Goal: Contribute content: Contribute content

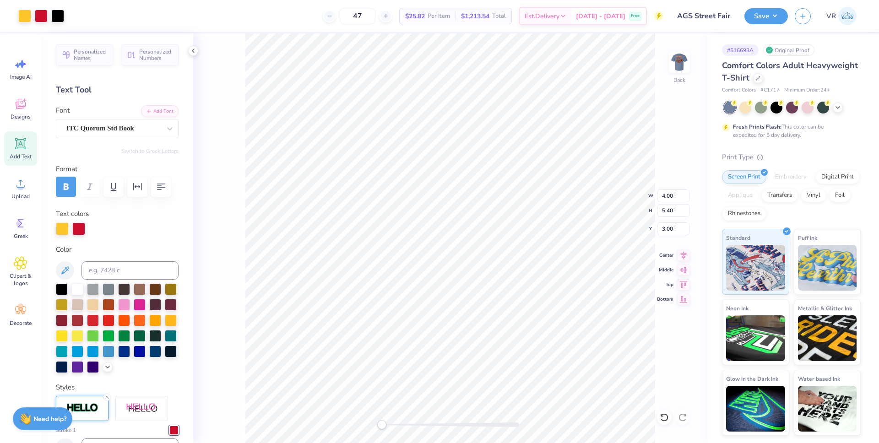
scroll to position [308, 0]
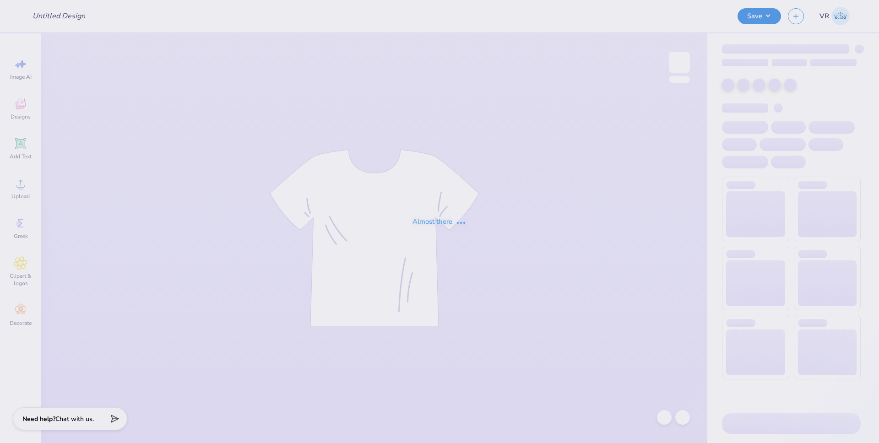
type input "AGS Street Fair"
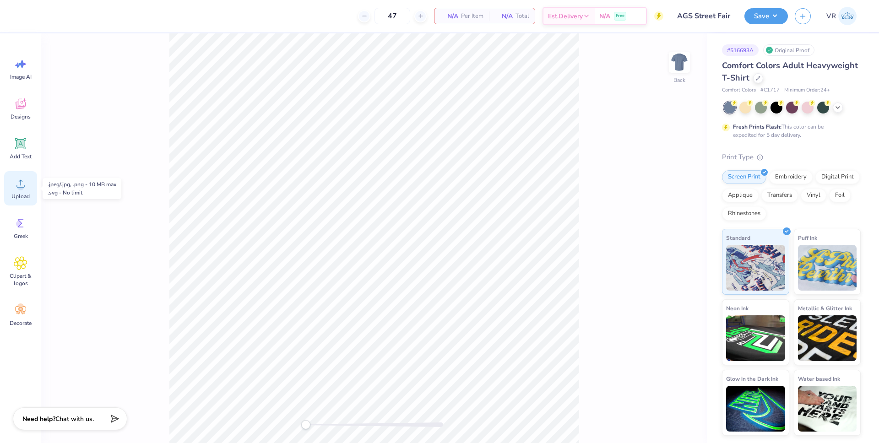
click at [22, 189] on icon at bounding box center [21, 184] width 14 height 14
click at [12, 194] on span "Upload" at bounding box center [20, 196] width 18 height 7
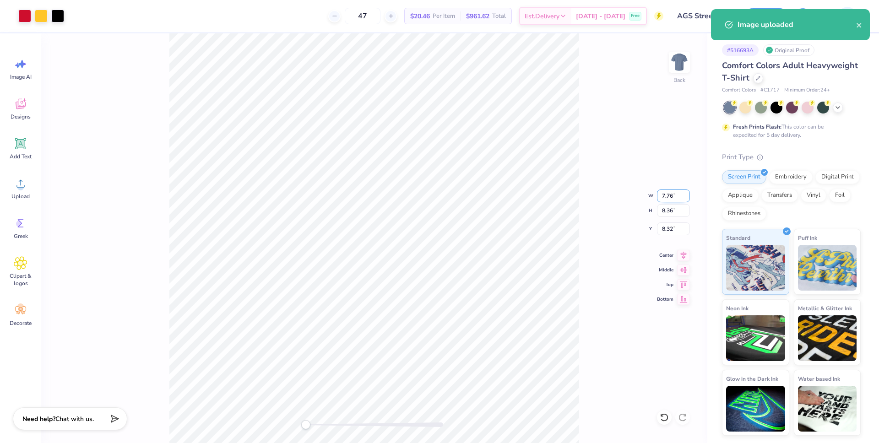
click at [664, 195] on input "7.76" at bounding box center [673, 195] width 33 height 13
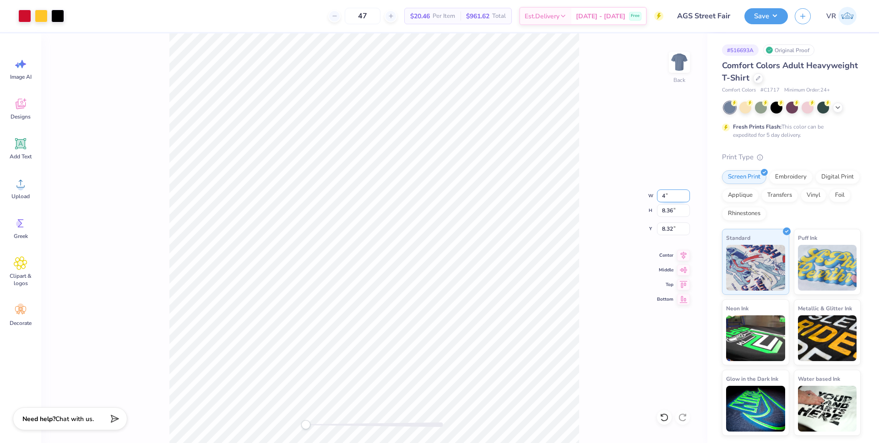
type input "4"
type input "7.76"
type input "8.36"
click at [669, 230] on input "8.32" at bounding box center [673, 228] width 33 height 13
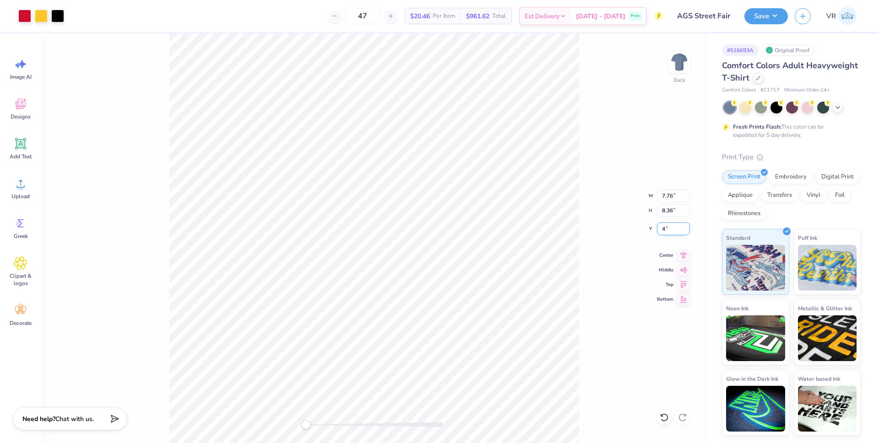
type input "4"
click at [666, 63] on div "Back W 4.00 4.00 " H 4.30 4.30 " Y 3.00 3.00 " Center Middle Top Bottom" at bounding box center [374, 238] width 666 height 410
click at [684, 64] on img at bounding box center [679, 62] width 37 height 37
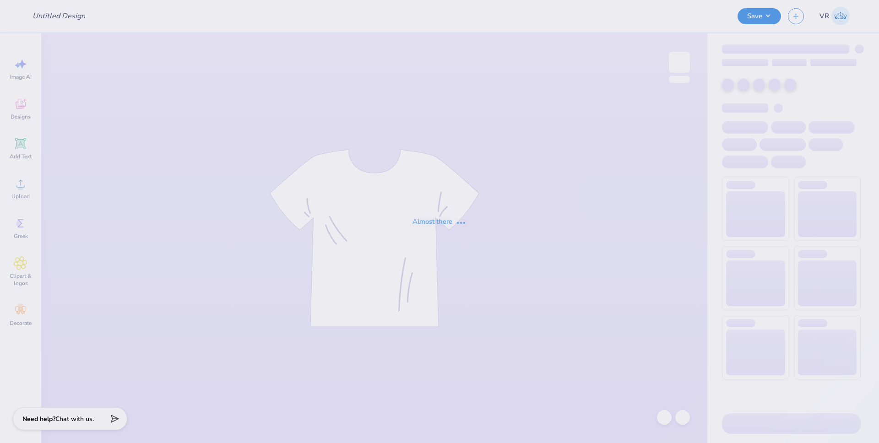
type input "AGS Street Fair"
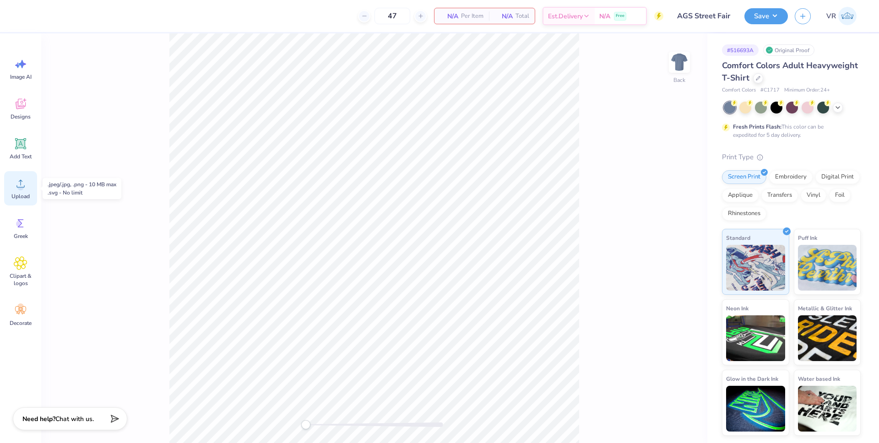
click at [20, 191] on div "Upload" at bounding box center [20, 188] width 33 height 34
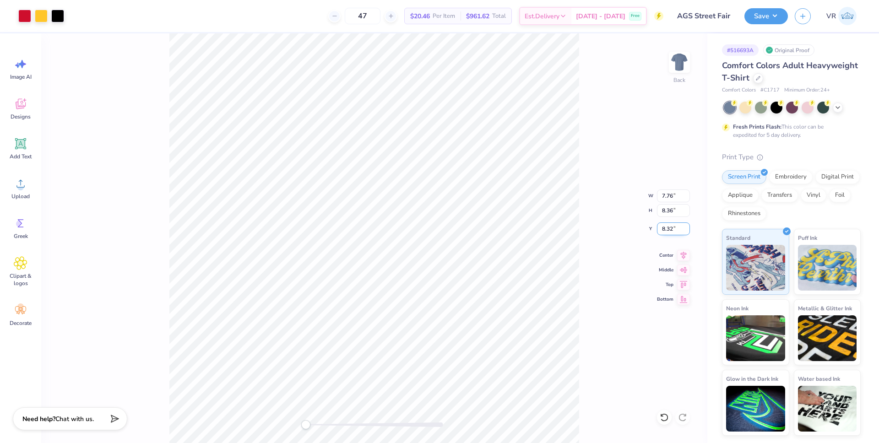
click at [667, 227] on input "8.32" at bounding box center [673, 228] width 33 height 13
click at [664, 229] on input "4" at bounding box center [673, 228] width 33 height 13
click at [663, 229] on input "4" at bounding box center [673, 228] width 33 height 13
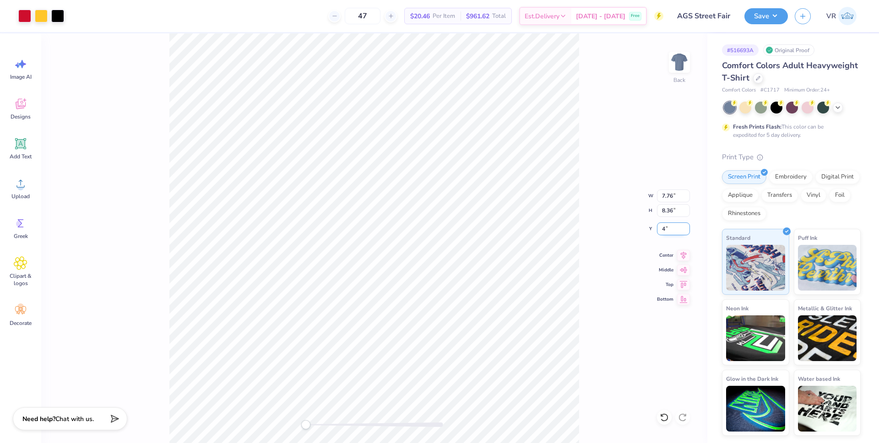
click at [663, 229] on input "4" at bounding box center [673, 228] width 33 height 13
click at [663, 230] on input "4" at bounding box center [673, 228] width 33 height 13
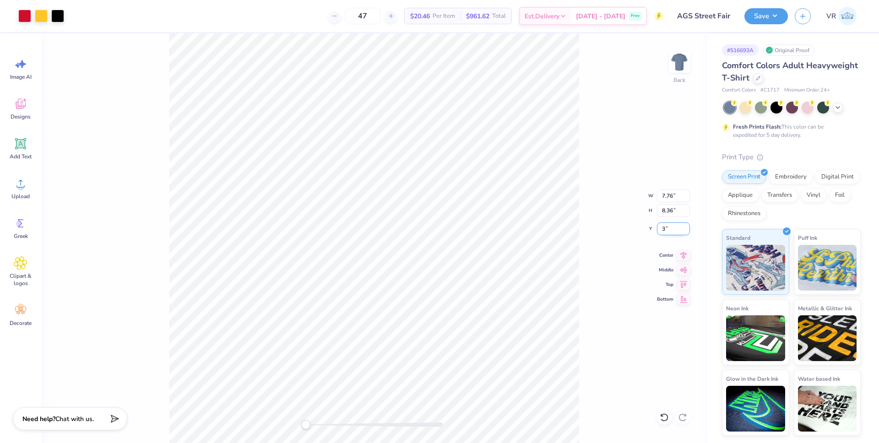
type input "3"
click at [675, 67] on img at bounding box center [679, 62] width 37 height 37
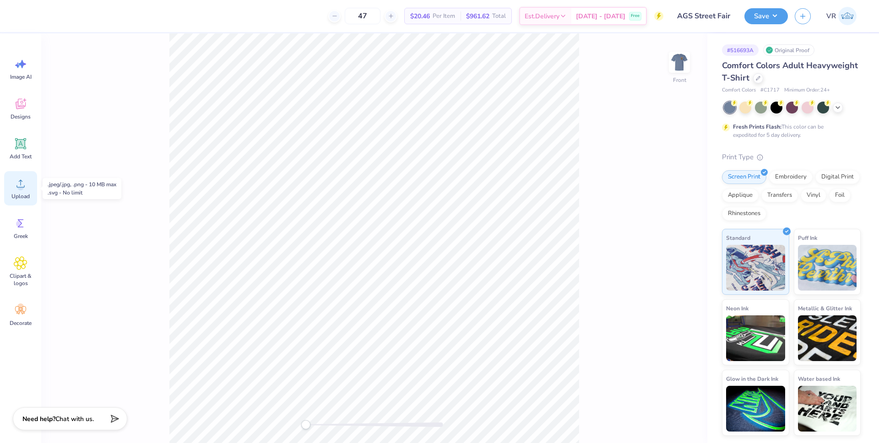
click at [25, 181] on icon at bounding box center [21, 184] width 14 height 14
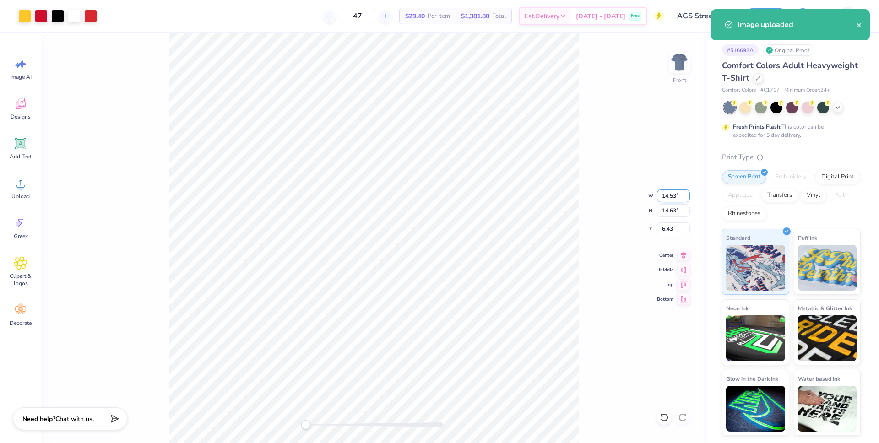
click at [668, 200] on input "14.53" at bounding box center [673, 195] width 33 height 13
click at [664, 230] on input "6.43" at bounding box center [673, 228] width 33 height 13
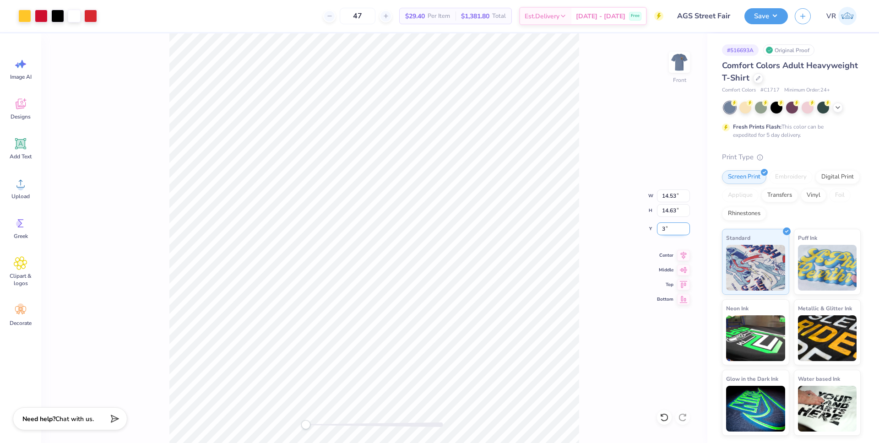
type input "3"
click at [680, 254] on icon at bounding box center [683, 253] width 13 height 11
click at [22, 184] on icon at bounding box center [21, 184] width 14 height 14
click at [15, 195] on span "Upload" at bounding box center [20, 196] width 18 height 7
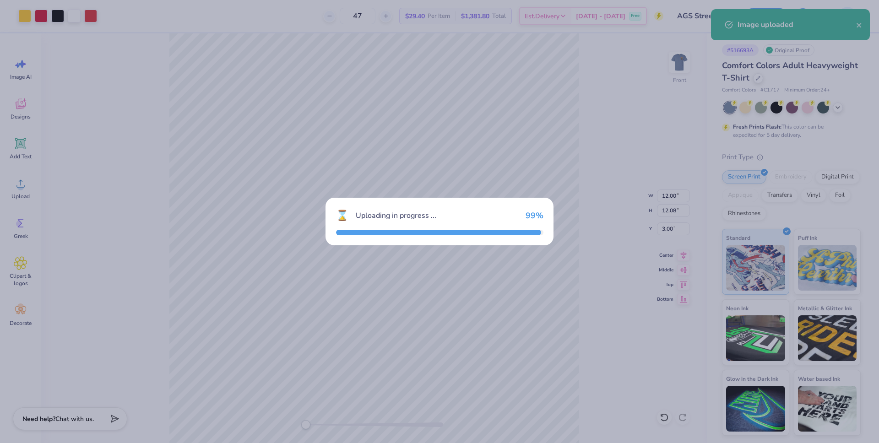
type input "14.53"
type input "14.63"
type input "6.43"
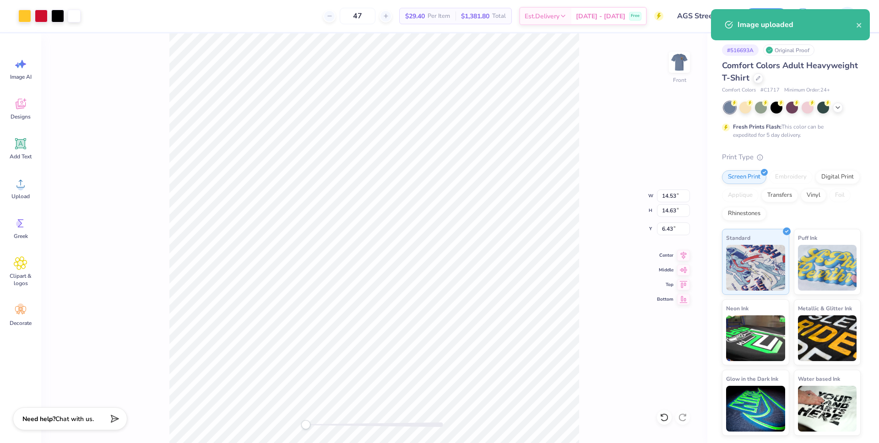
type input "12.00"
type input "12.08"
type input "3.00"
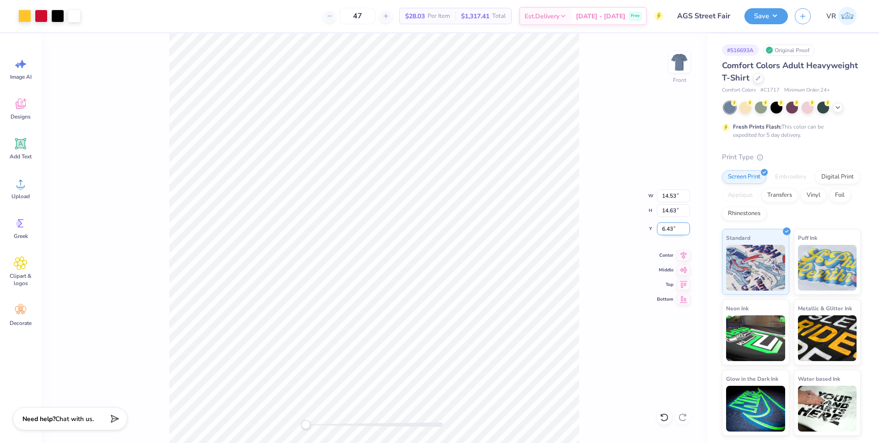
click at [664, 231] on input "6.43" at bounding box center [673, 228] width 33 height 13
type input "3"
click at [682, 254] on icon at bounding box center [683, 254] width 6 height 8
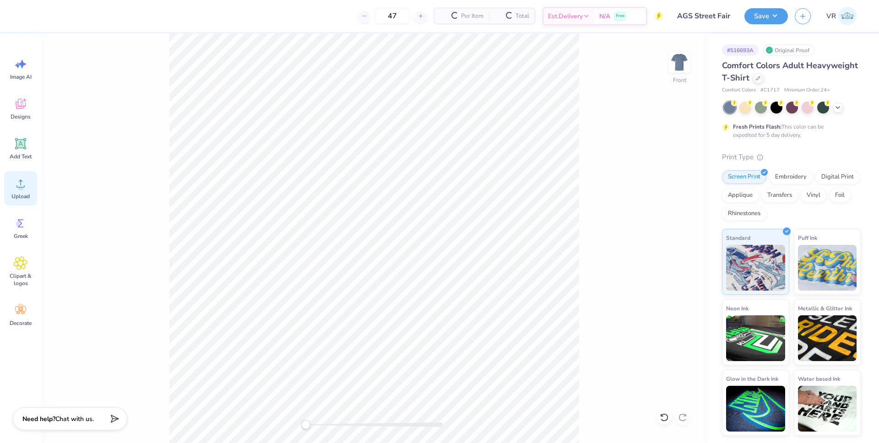
click at [11, 184] on div "Upload" at bounding box center [20, 188] width 33 height 34
click at [31, 151] on div "Add Text" at bounding box center [20, 148] width 33 height 34
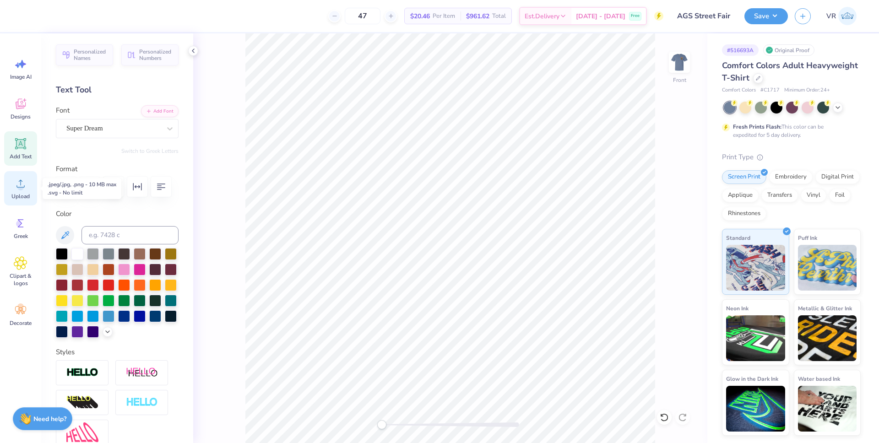
click at [27, 184] on icon at bounding box center [21, 184] width 14 height 14
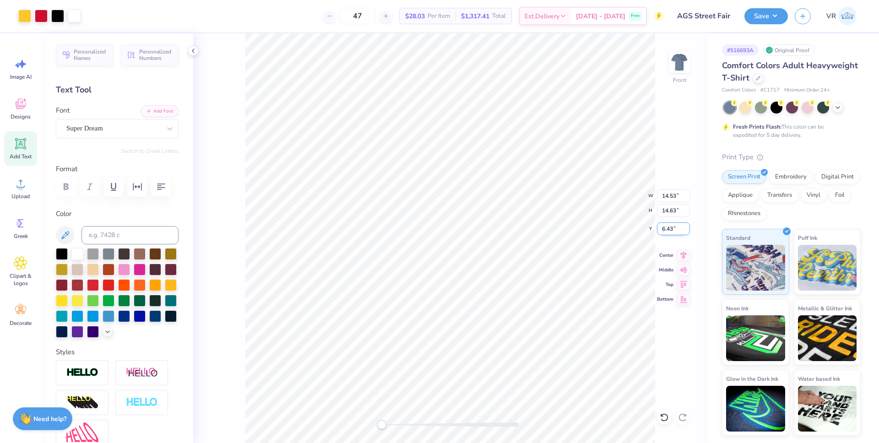
click at [665, 231] on input "6.43" at bounding box center [673, 228] width 33 height 13
type input "3"
